Goal: Transaction & Acquisition: Purchase product/service

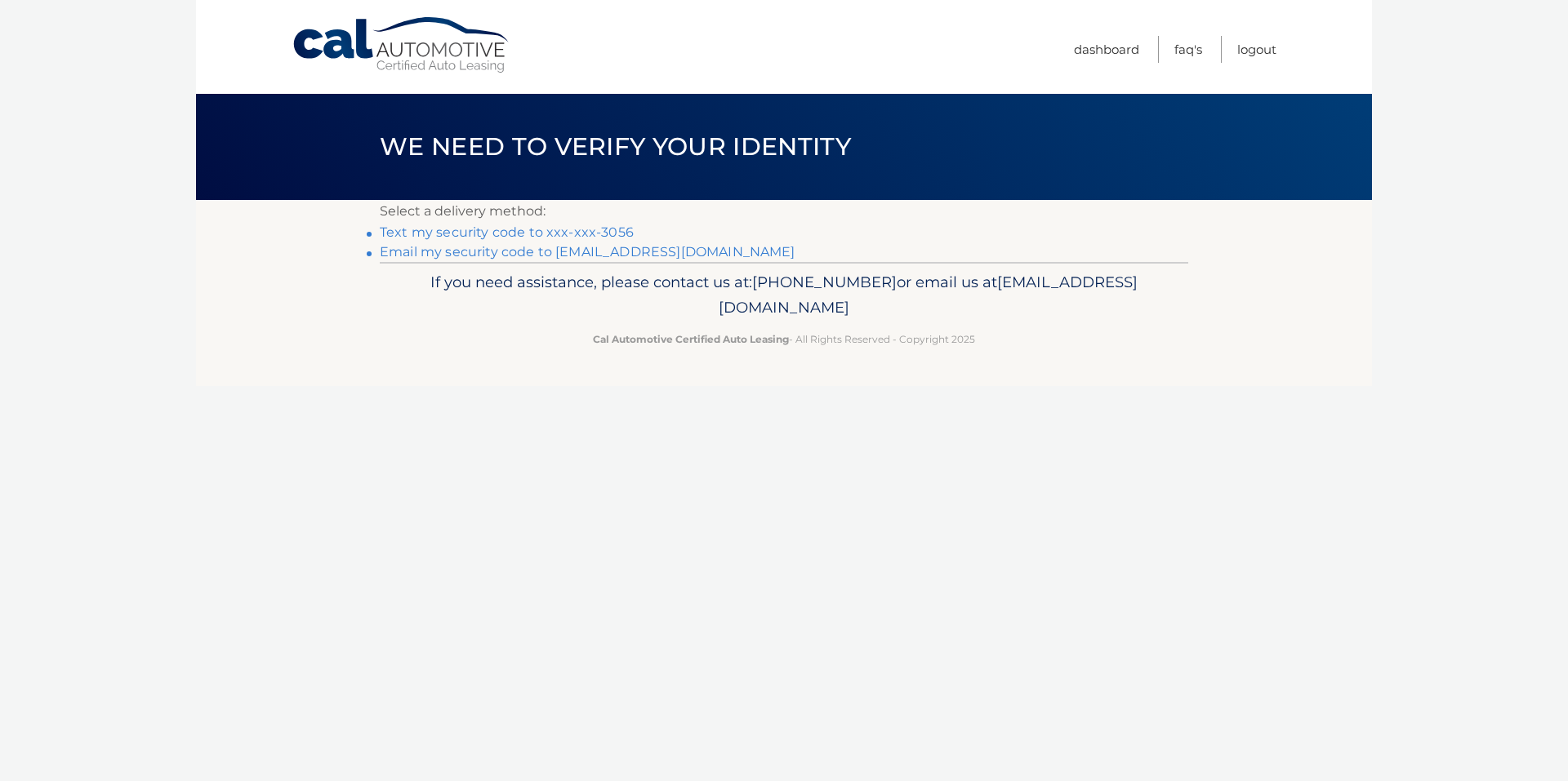
click at [610, 230] on link "Text my security code to xxx-xxx-3056" at bounding box center [507, 233] width 254 height 16
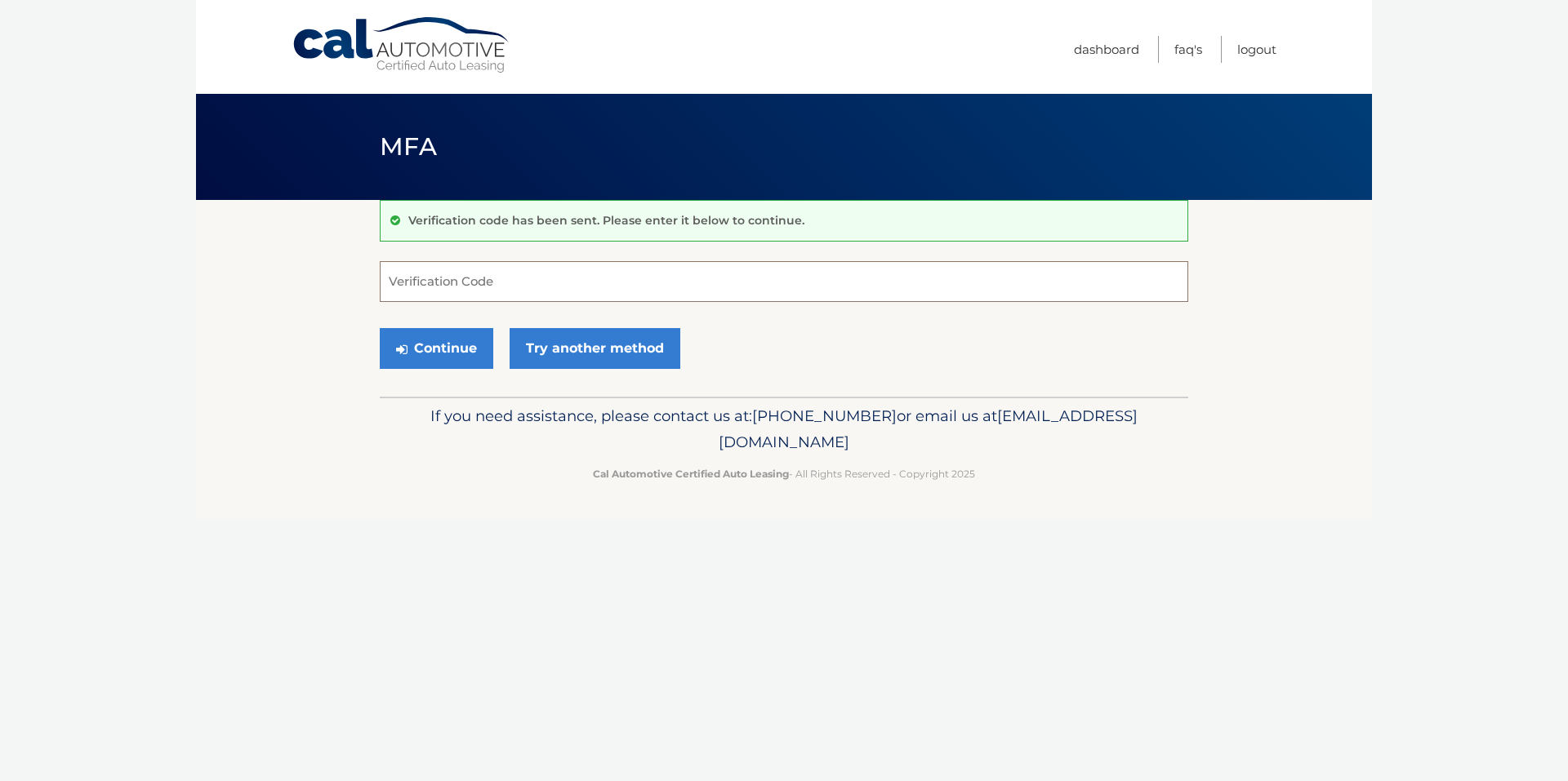
click at [575, 290] on input "Verification Code" at bounding box center [784, 282] width 809 height 41
type input "461186"
click at [380, 329] on button "Continue" at bounding box center [437, 349] width 113 height 41
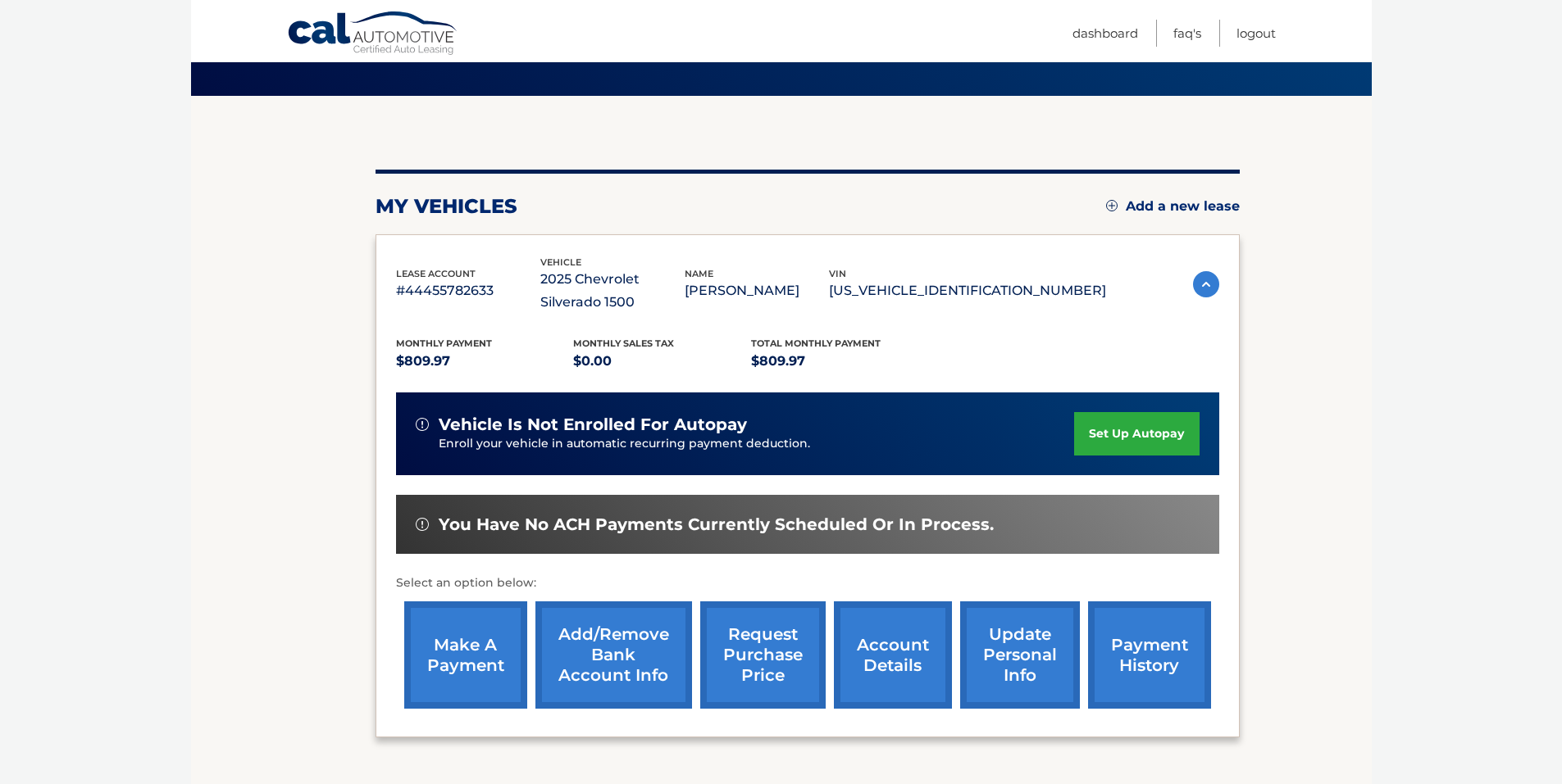
scroll to position [164, 0]
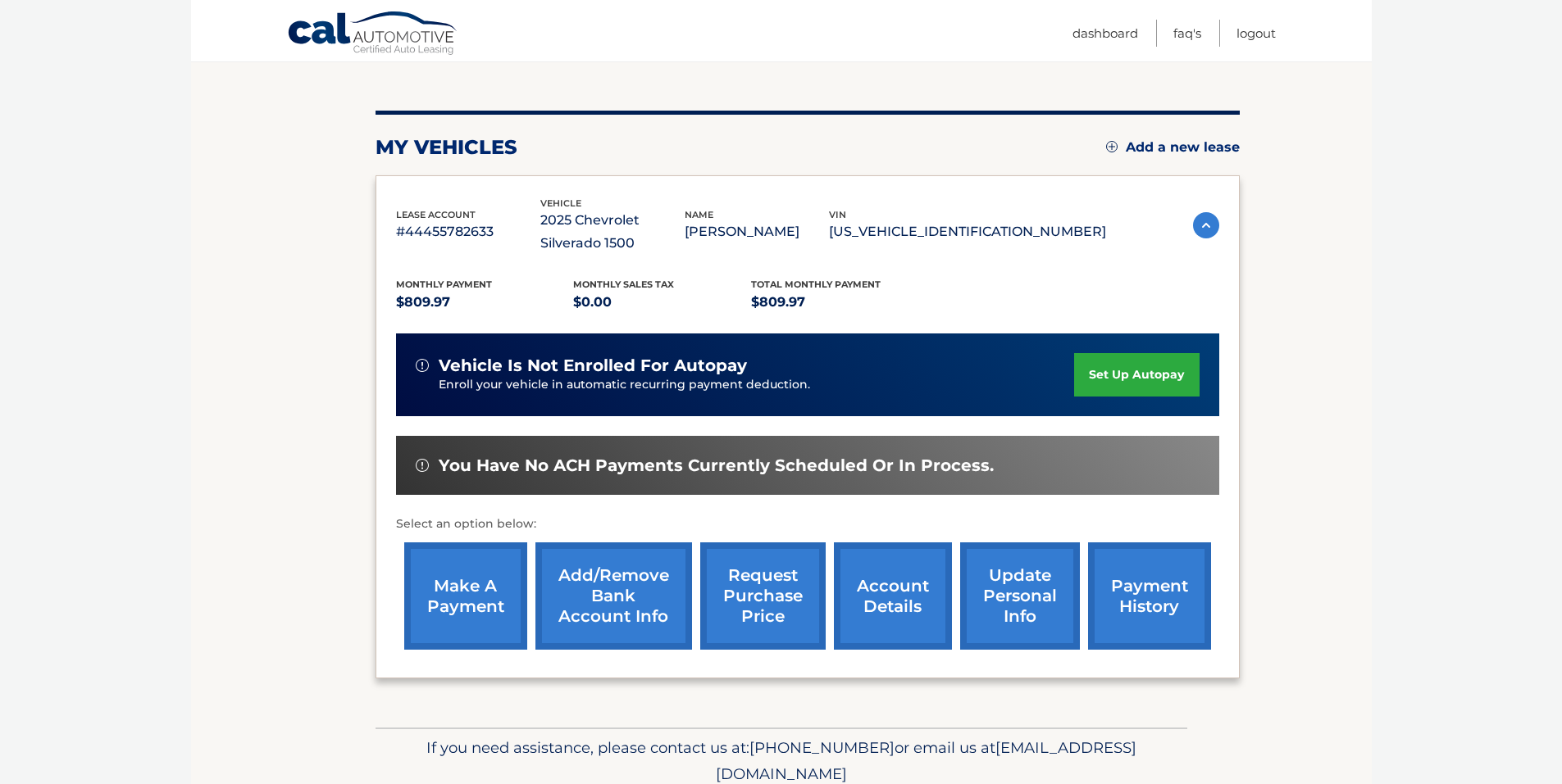
click at [495, 590] on link "make a payment" at bounding box center [466, 596] width 123 height 108
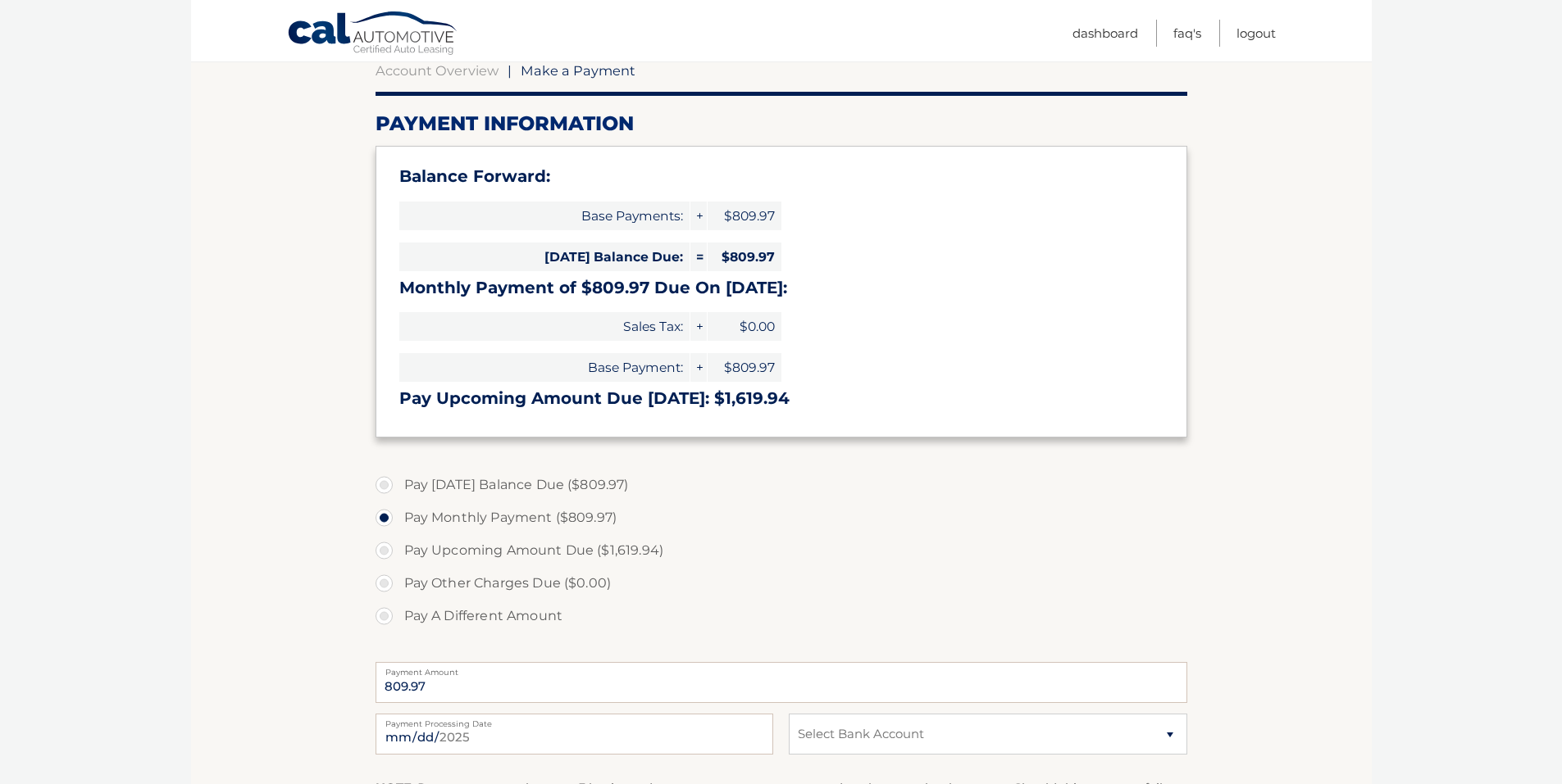
scroll to position [328, 0]
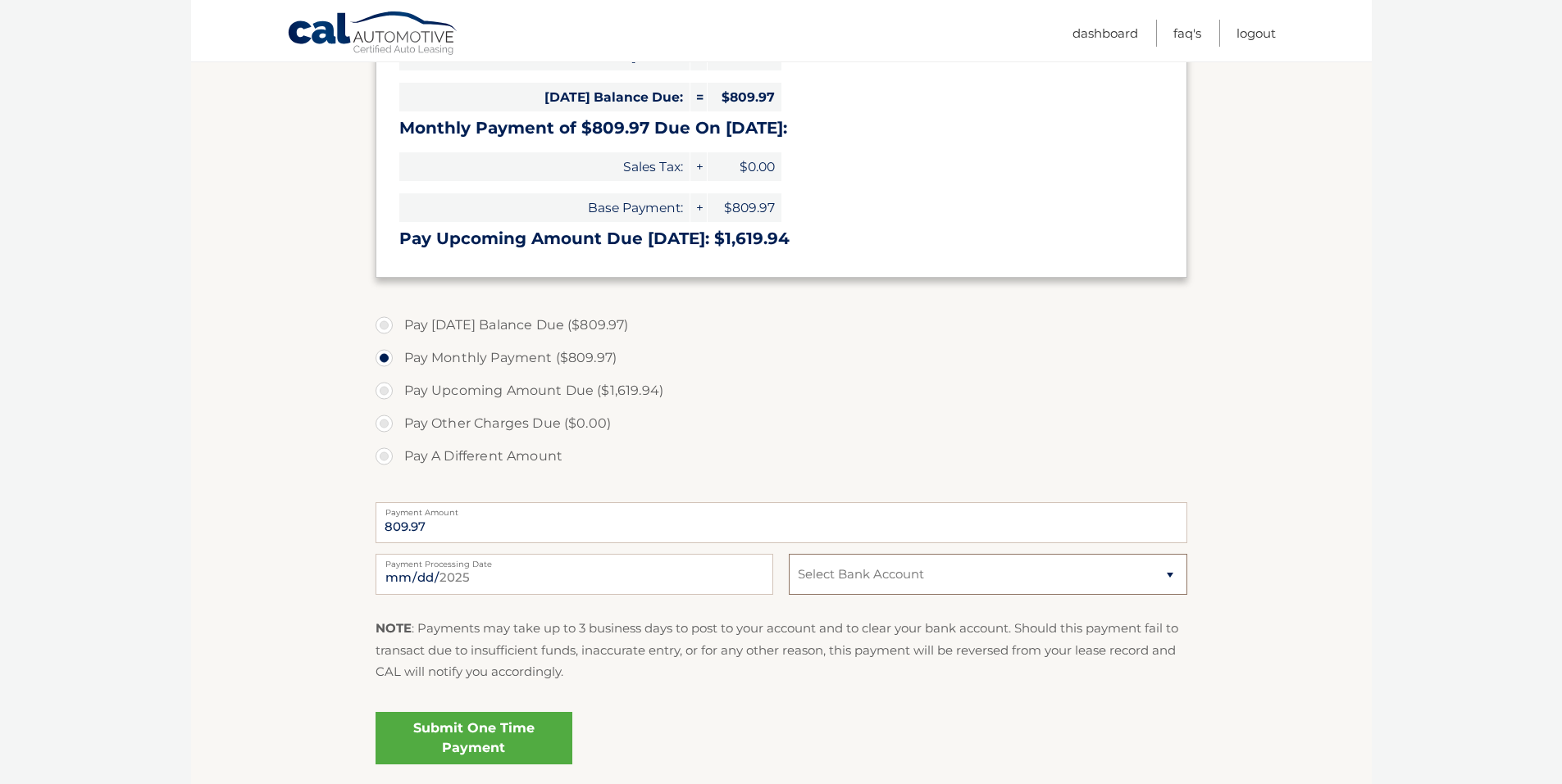
click at [1079, 570] on select "Select Bank Account Checking JPMORGAN CHASE BANK, NA *****7139 Checking JPMORGA…" at bounding box center [987, 574] width 397 height 41
select select "NTlkNzZmOTktMzU2YS00YTdmLTgxNTktNzBiZDRiNzAwNGI4"
click at [789, 554] on select "Select Bank Account Checking JPMORGAN CHASE BANK, NA *****7139 Checking JPMORGA…" at bounding box center [987, 574] width 397 height 41
click at [1235, 595] on section "Account Overview | Make a Payment Payment Information Balance Forward: Base Pay…" at bounding box center [781, 331] width 1181 height 916
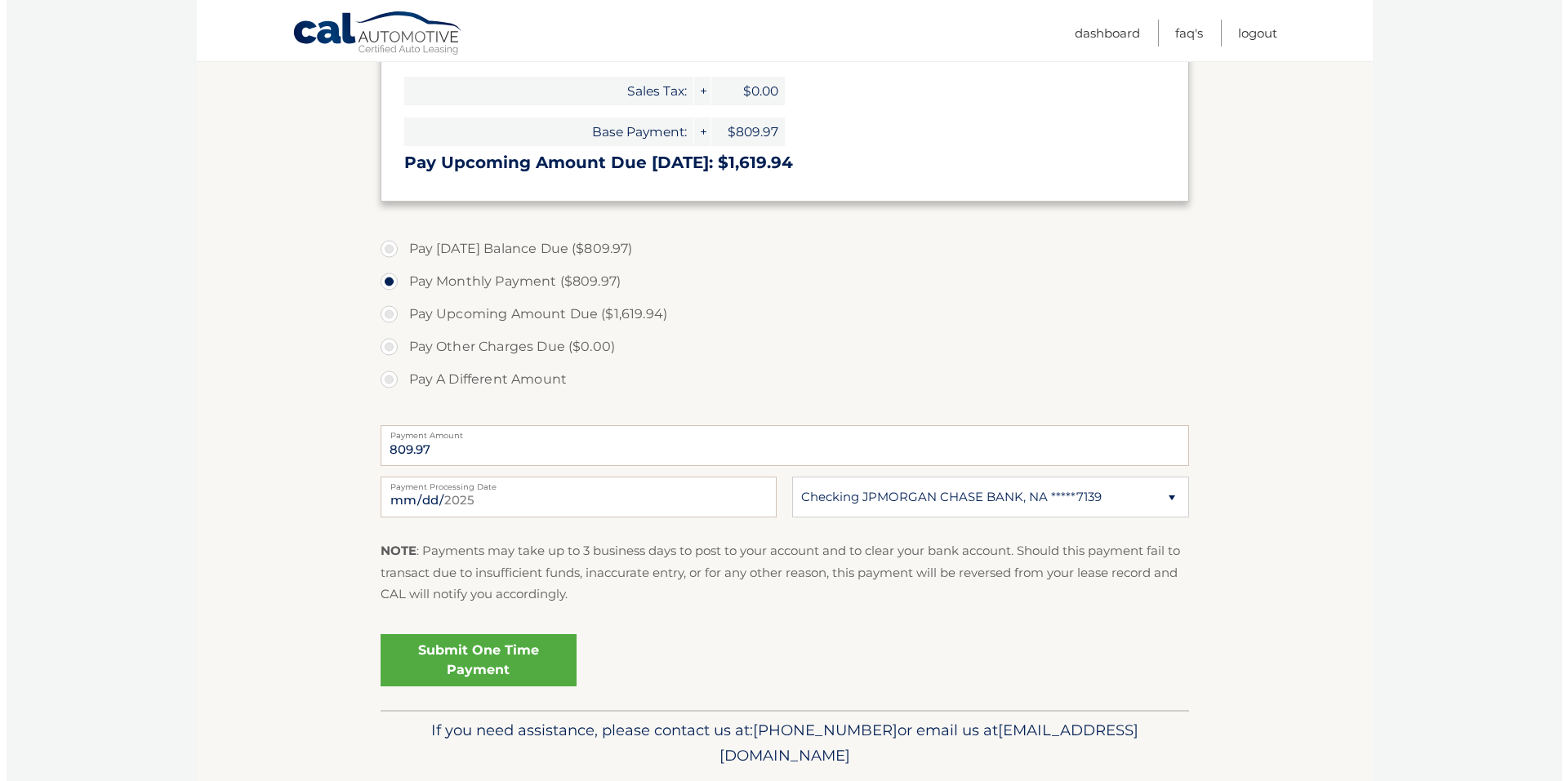
scroll to position [455, 0]
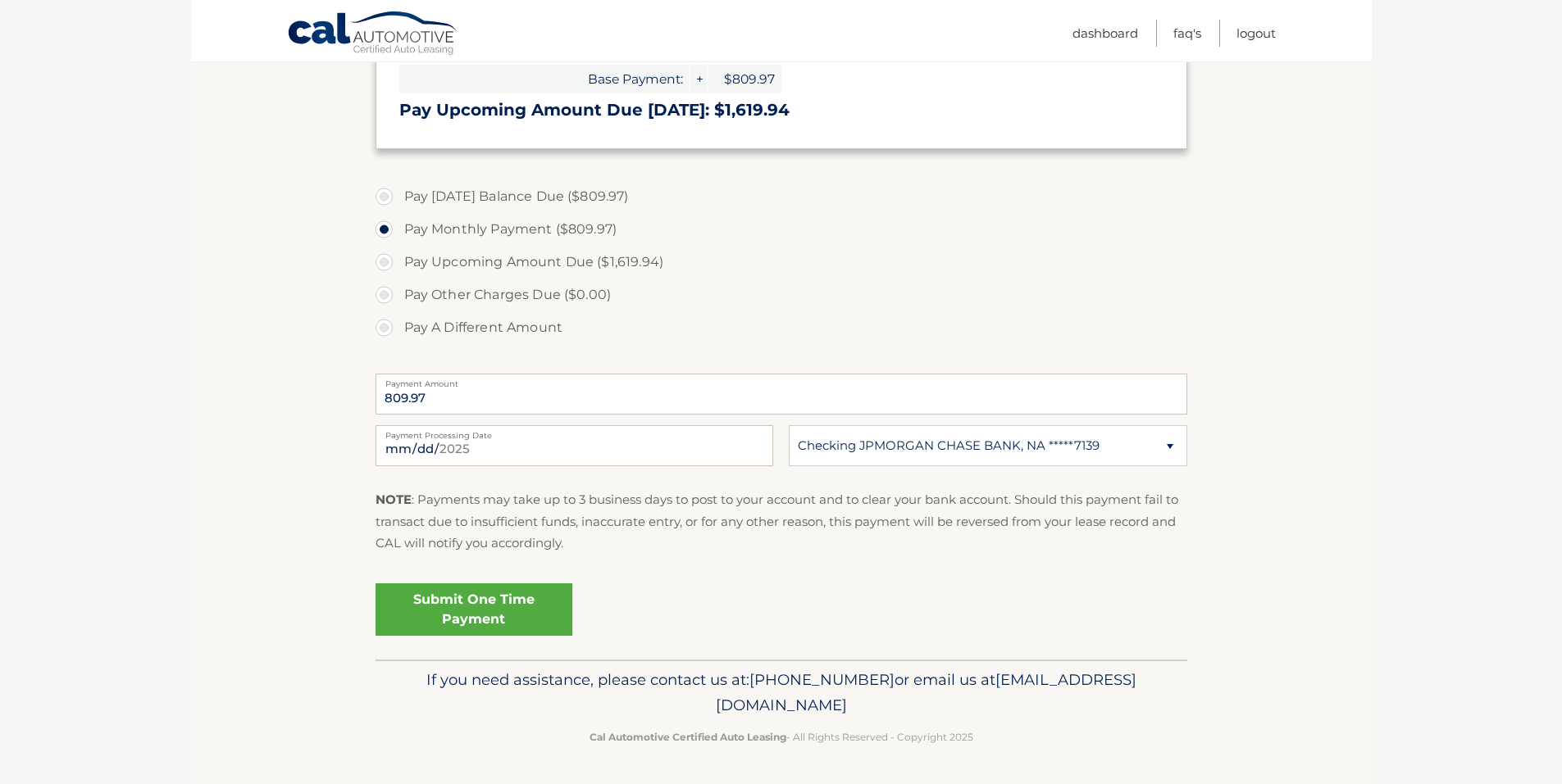
click at [445, 607] on link "Submit One Time Payment" at bounding box center [473, 610] width 196 height 52
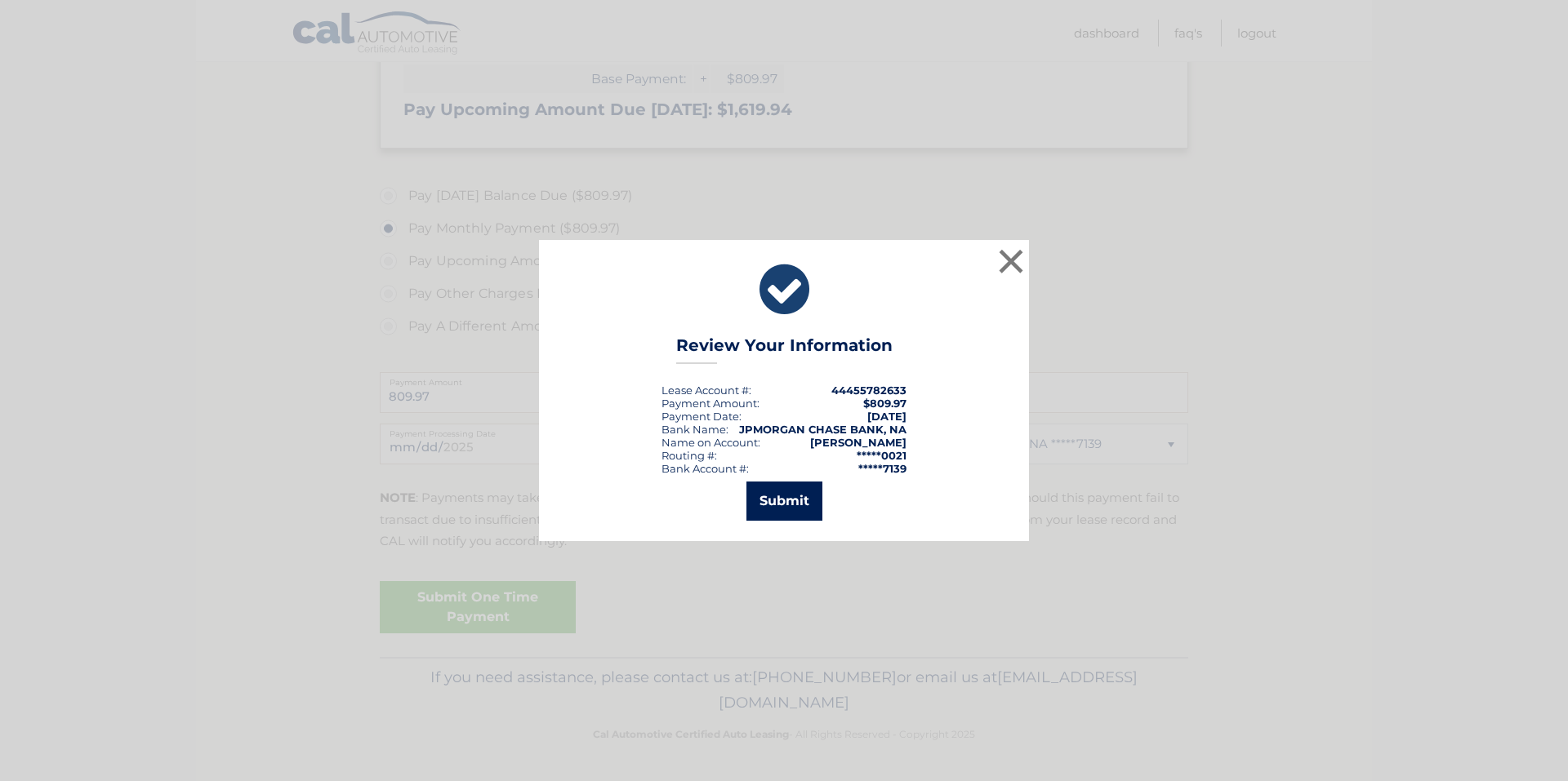
click at [791, 514] on button "Submit" at bounding box center [785, 501] width 76 height 39
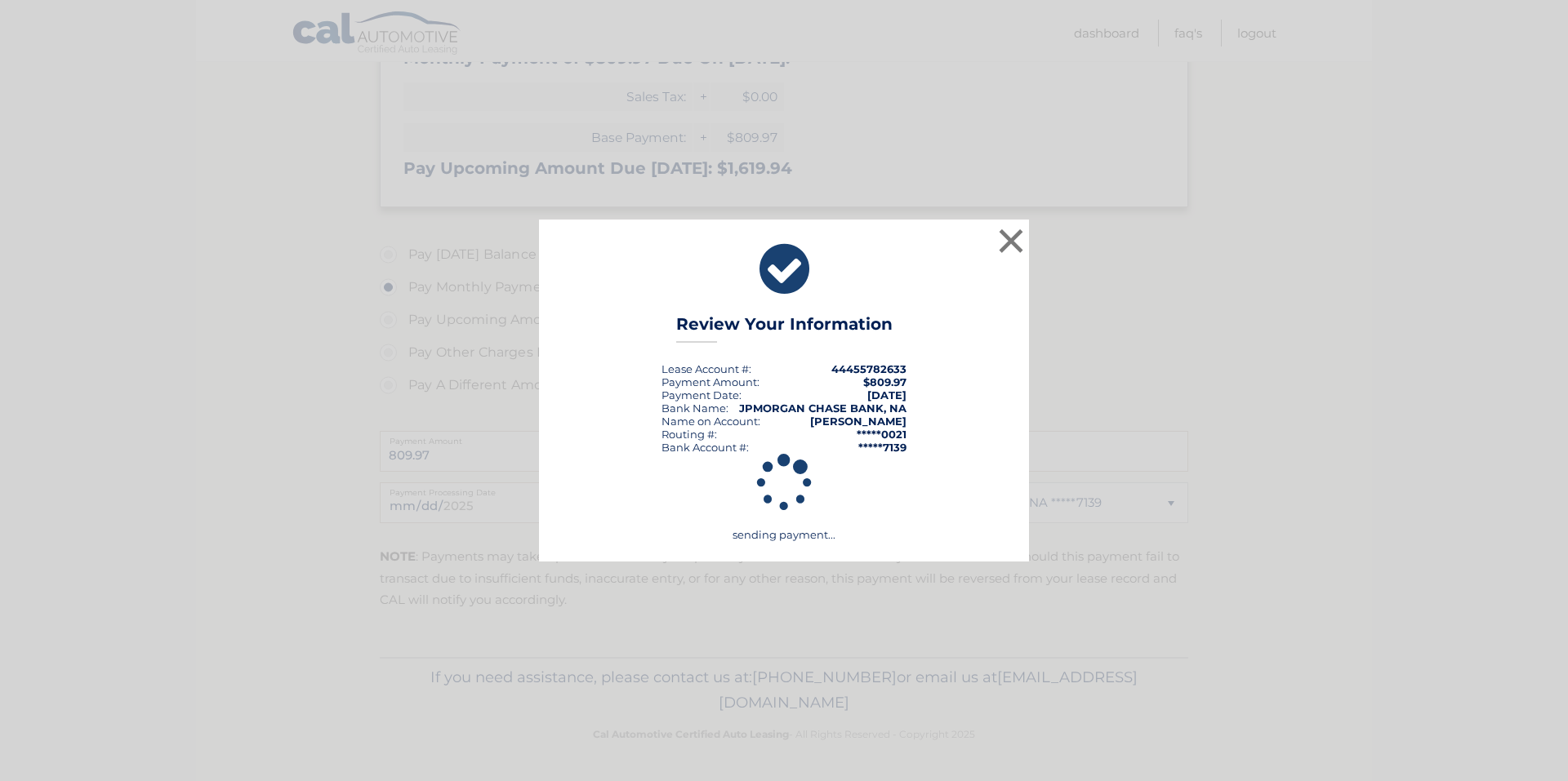
scroll to position [396, 0]
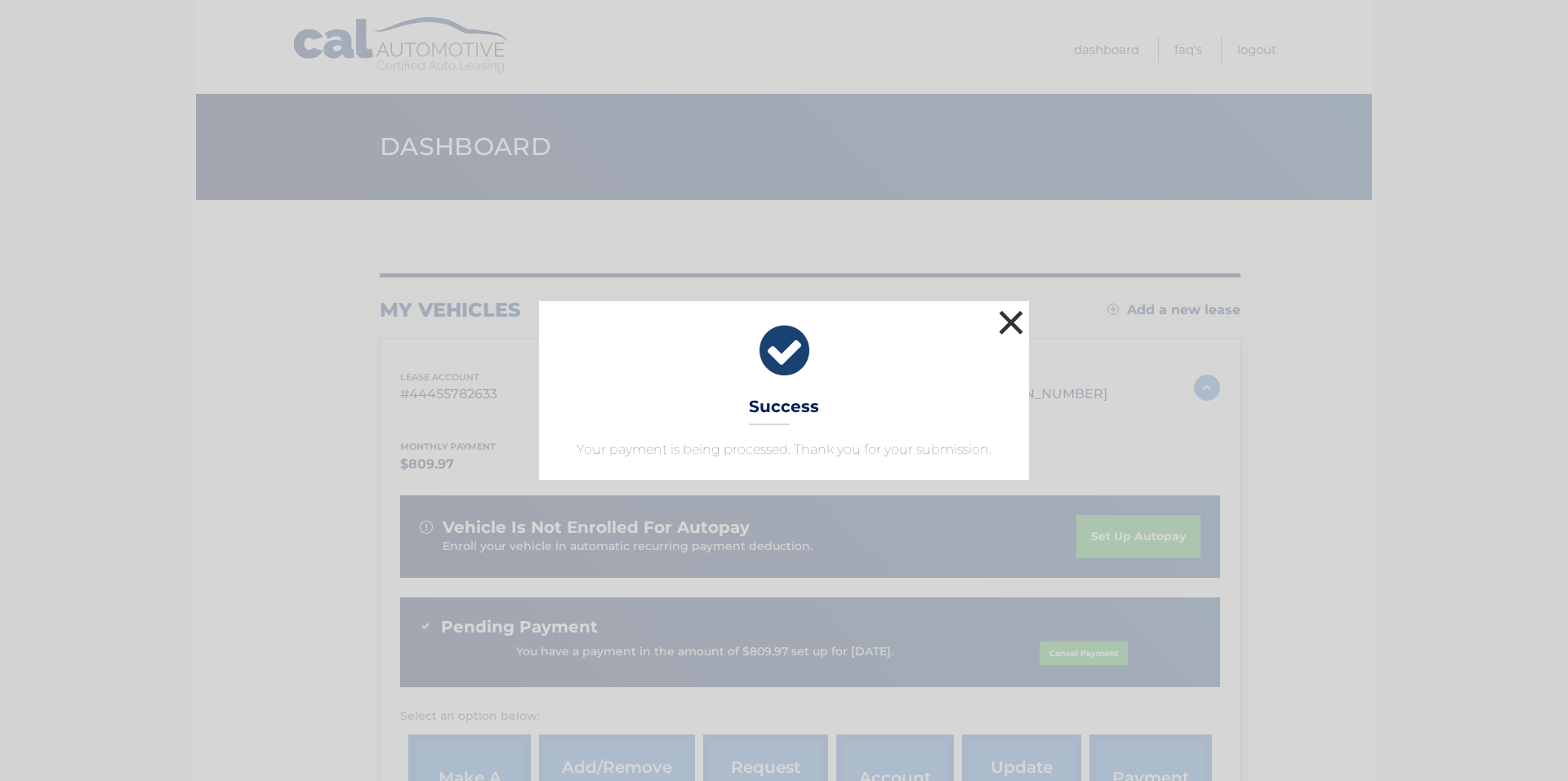
click at [1009, 323] on button "×" at bounding box center [1011, 322] width 33 height 33
